Goal: Information Seeking & Learning: Find specific fact

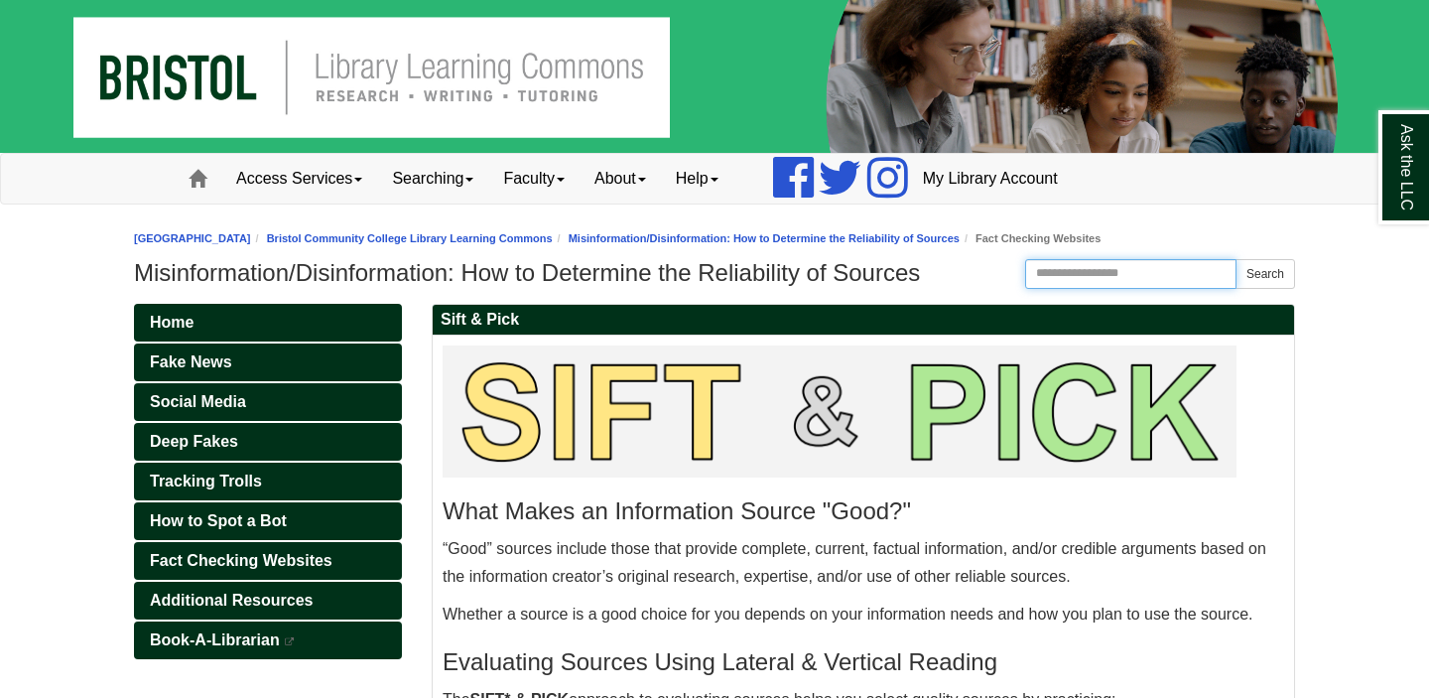
click at [1098, 269] on input "Search this Guide" at bounding box center [1130, 274] width 211 height 30
type input "**********"
click at [1260, 276] on button "Search" at bounding box center [1266, 274] width 60 height 30
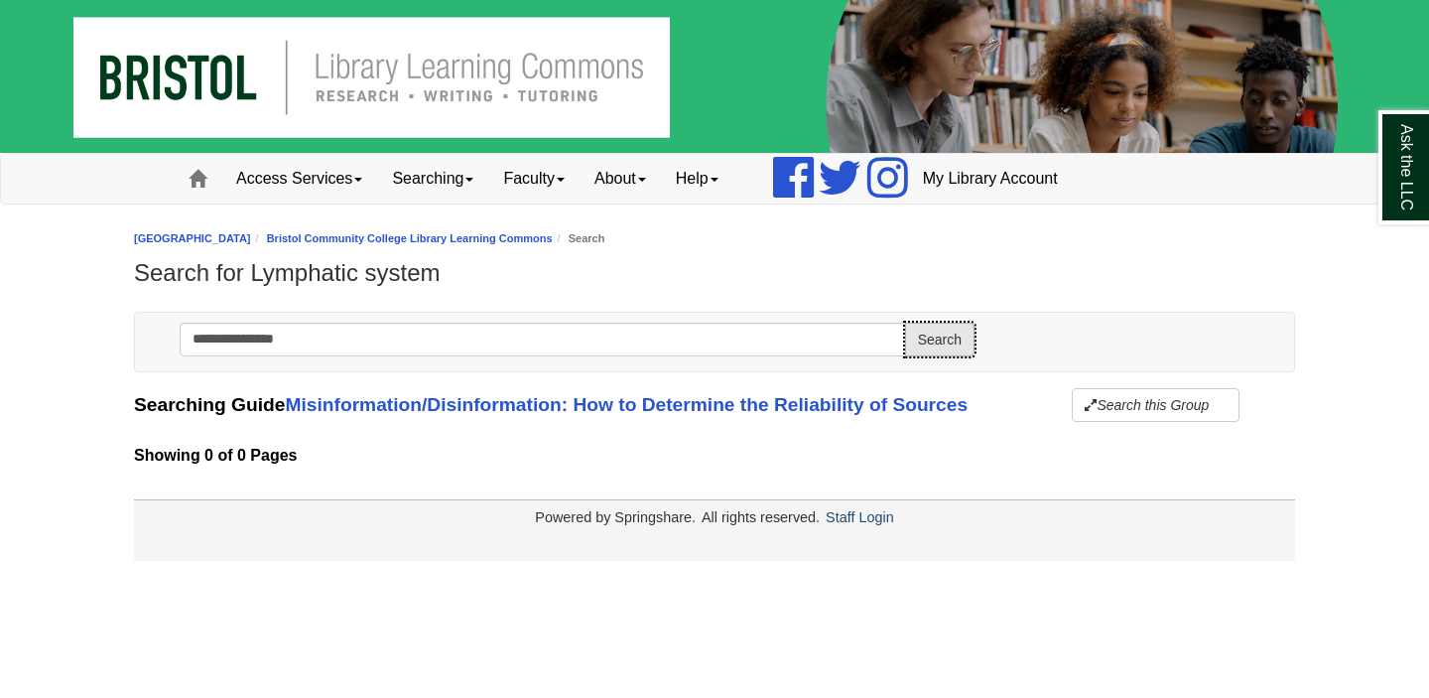
click at [953, 339] on button "Search" at bounding box center [939, 340] width 69 height 34
